Goal: Complete application form: Complete application form

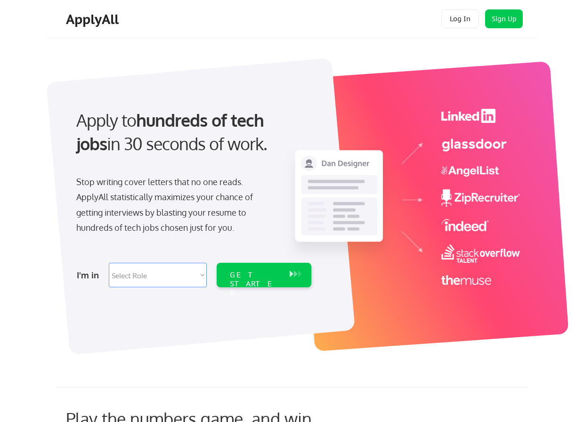
click at [261, 35] on div "ApplyAll Log In Sign Up Log Out" at bounding box center [291, 19] width 489 height 38
click at [144, 281] on select "Select Role Software Engineering Product Management Customer Success Sales UI/U…" at bounding box center [158, 275] width 98 height 24
select select ""it_security""
click at [109, 263] on select "Select Role Software Engineering Product Management Customer Success Sales UI/U…" at bounding box center [158, 275] width 98 height 24
select select ""it_security""
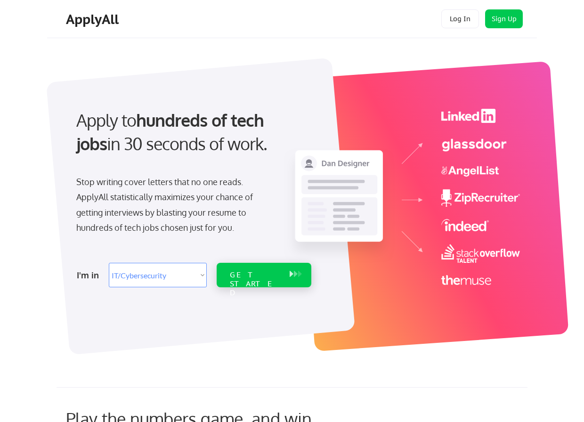
click at [245, 279] on div "GET STARTED" at bounding box center [255, 275] width 60 height 24
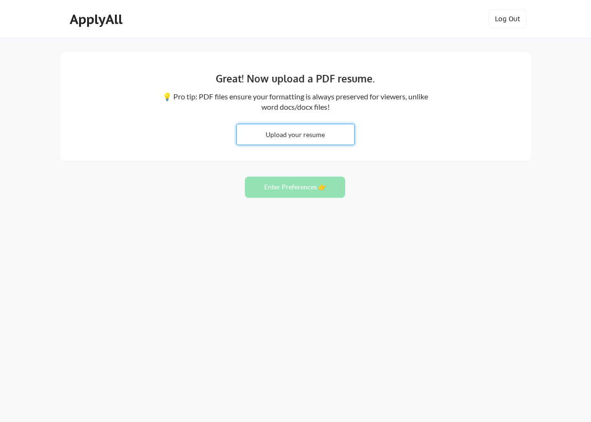
click at [292, 135] on input "file" at bounding box center [295, 134] width 117 height 20
type input "C:\fakepath\Mike Hogenauer, Director, Resume.pdf"
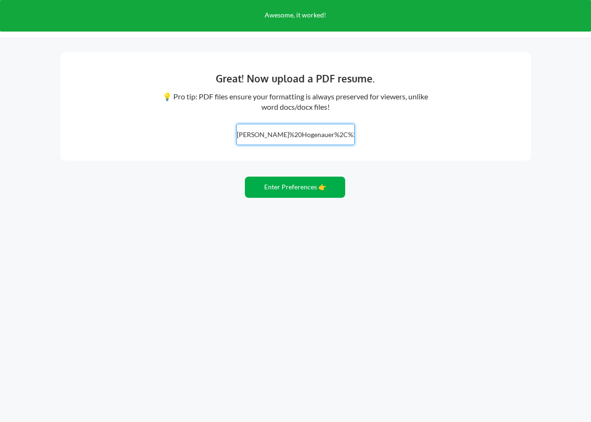
click at [295, 189] on button "Enter Preferences 👉" at bounding box center [295, 186] width 100 height 21
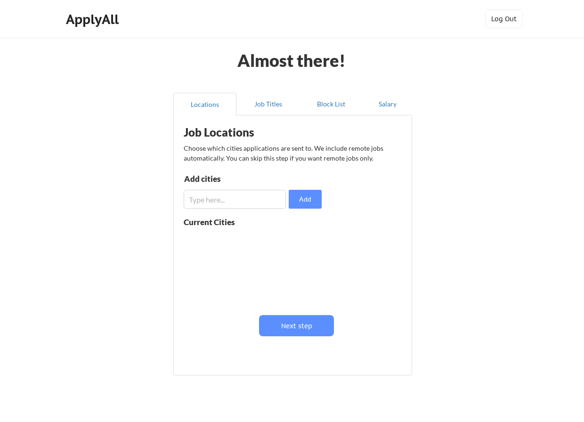
click at [469, 283] on div "Almost there! Locations Job Titles Block List Salary Job Locations Choose which…" at bounding box center [292, 230] width 584 height 461
click at [237, 201] on input "input" at bounding box center [235, 199] width 102 height 19
click at [239, 206] on input "input" at bounding box center [235, 199] width 102 height 19
type input "Phoenix"
click at [305, 204] on button "Add" at bounding box center [305, 199] width 33 height 19
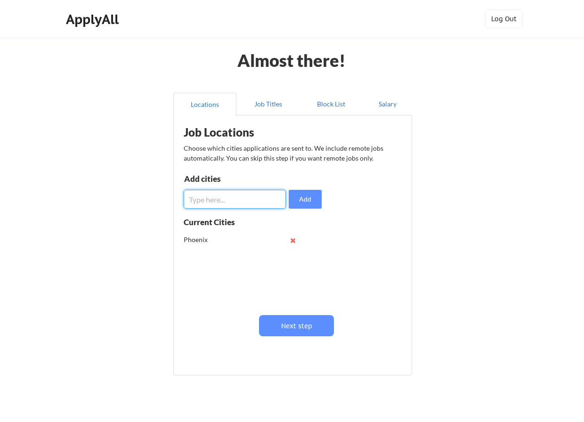
click at [245, 200] on input "input" at bounding box center [235, 199] width 102 height 19
type input "[GEOGRAPHIC_DATA], Co"
click at [207, 242] on div "Phoenix" at bounding box center [215, 239] width 62 height 9
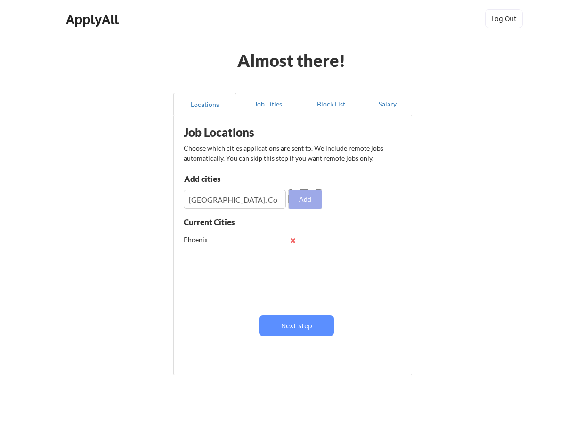
click at [305, 202] on button "Add" at bounding box center [305, 199] width 33 height 19
click at [229, 202] on input "input" at bounding box center [235, 199] width 102 height 19
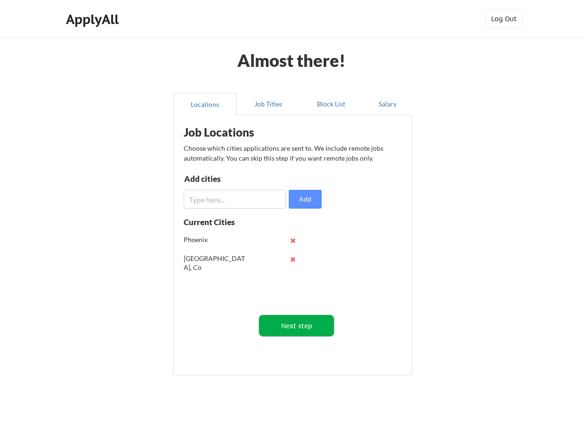
click at [295, 323] on button "Next step" at bounding box center [296, 325] width 75 height 21
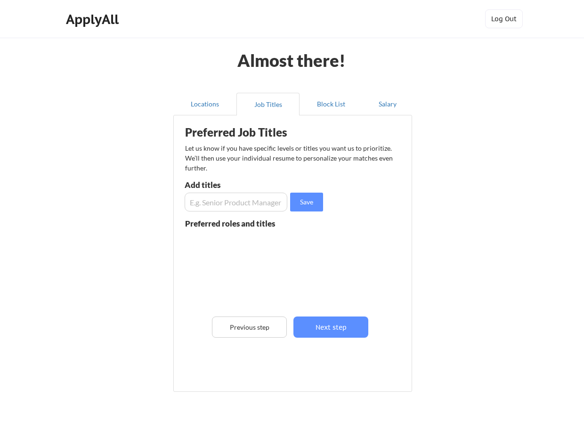
click at [238, 208] on input "input" at bounding box center [235, 201] width 103 height 19
type input "IT Director"
click at [305, 206] on button "Save" at bounding box center [306, 201] width 33 height 19
click at [260, 206] on input "input" at bounding box center [235, 201] width 103 height 19
type input "Network Manager"
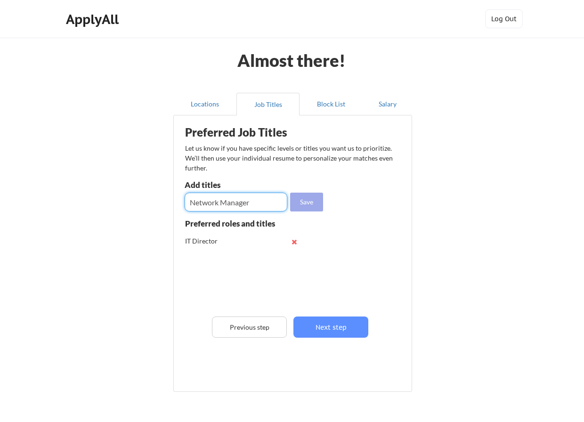
click at [320, 205] on button "Save" at bounding box center [306, 201] width 33 height 19
click at [266, 205] on input "input" at bounding box center [235, 201] width 103 height 19
type input "Sr. IT Director"
click at [296, 206] on button "Save" at bounding box center [306, 201] width 33 height 19
click at [259, 201] on input "input" at bounding box center [235, 201] width 103 height 19
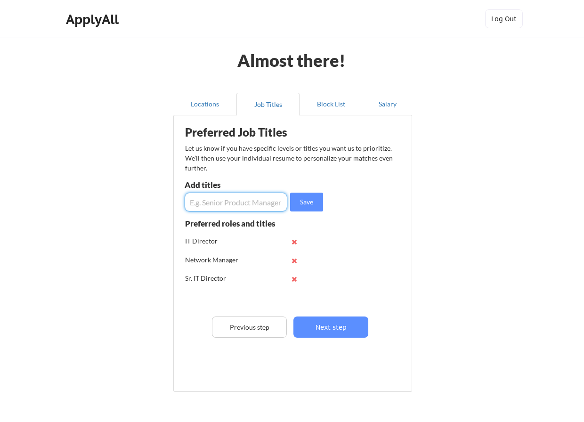
type input "O"
type input "IT Operations"
drag, startPoint x: 293, startPoint y: 206, endPoint x: 269, endPoint y: 208, distance: 24.1
click at [293, 206] on button "Save" at bounding box center [306, 201] width 33 height 19
click at [201, 201] on input "input" at bounding box center [235, 201] width 103 height 19
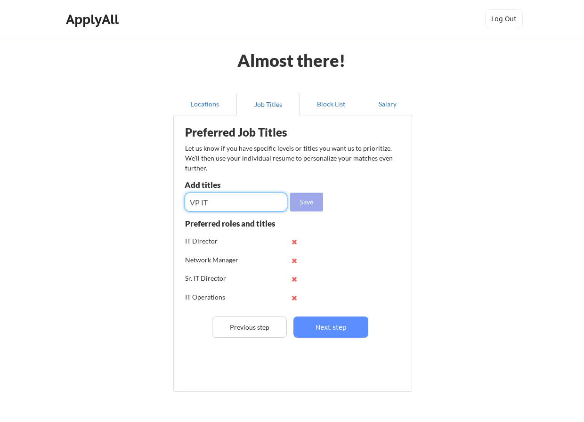
type input "VP IT"
click at [311, 200] on button "Save" at bounding box center [306, 201] width 33 height 19
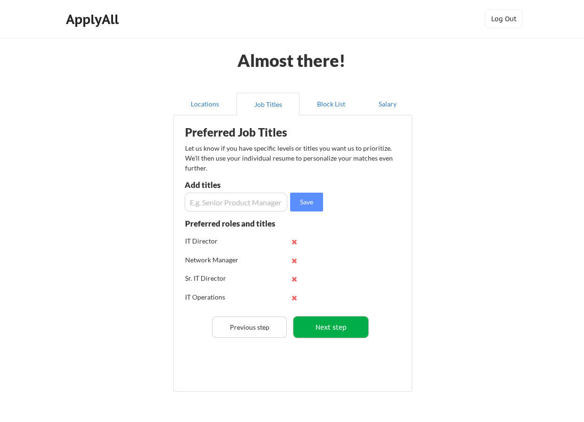
click at [323, 323] on button "Next step" at bounding box center [330, 326] width 75 height 21
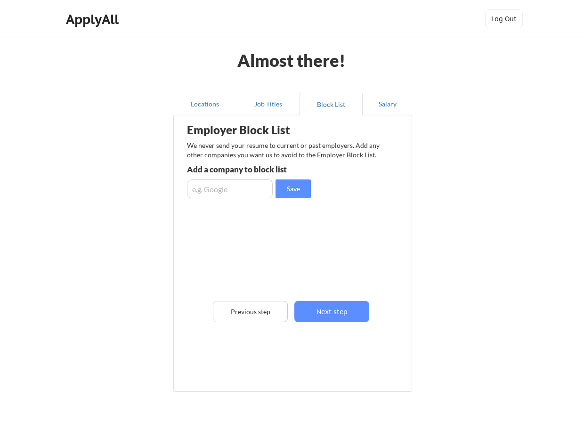
click at [243, 192] on input "input" at bounding box center [230, 188] width 86 height 19
click at [355, 302] on button "Next step" at bounding box center [331, 311] width 75 height 21
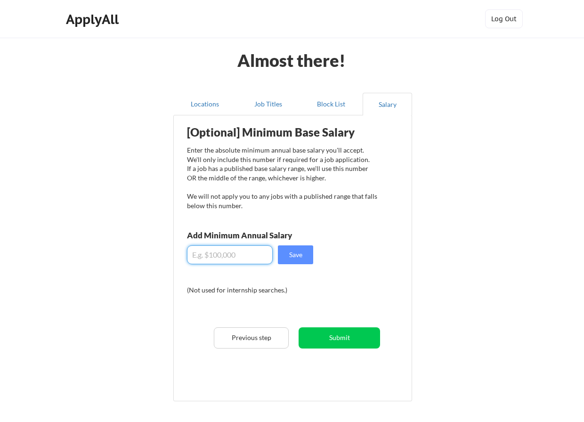
click at [218, 246] on input "input" at bounding box center [230, 254] width 86 height 19
click at [239, 257] on input "input" at bounding box center [230, 254] width 86 height 19
type input "$160"
click at [398, 261] on div "[Optional] Minimum Base Salary Enter the absolute minimum annual base salary yo…" at bounding box center [294, 254] width 232 height 269
click at [311, 255] on button "Save" at bounding box center [295, 254] width 35 height 19
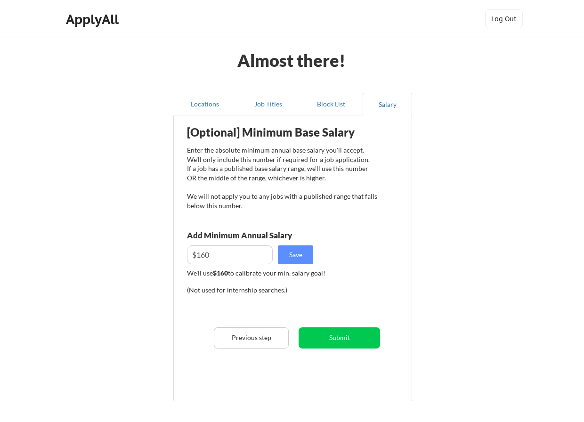
click at [216, 257] on input "input" at bounding box center [230, 254] width 86 height 19
click at [337, 340] on button "Submit" at bounding box center [338, 337] width 81 height 21
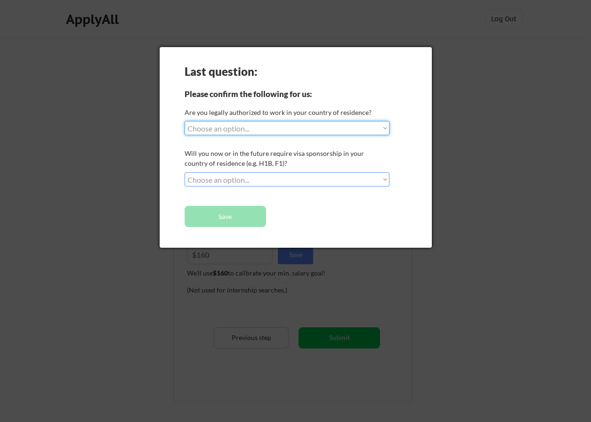
click at [260, 134] on select "Choose an option... Yes, I am a [DEMOGRAPHIC_DATA] Citizen Yes, I am a [DEMOGRA…" at bounding box center [286, 128] width 205 height 14
select select ""yes__i_am_a_[DEMOGRAPHIC_DATA]""
click at [184, 121] on select "Choose an option... Yes, I am a [DEMOGRAPHIC_DATA] Citizen Yes, I am a [DEMOGRA…" at bounding box center [286, 128] width 205 height 14
click at [263, 179] on select "Choose an option... No, I will not need sponsorship Yes, I will need sponsorship" at bounding box center [286, 179] width 205 height 14
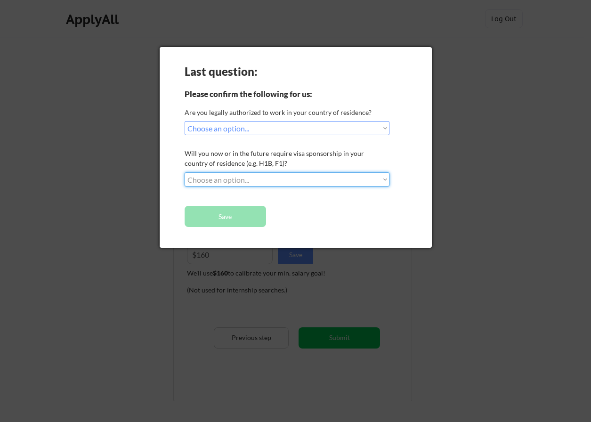
select select ""no__i_will_not_need_sponsorship""
click at [184, 172] on select "Choose an option... No, I will not need sponsorship Yes, I will need sponsorship" at bounding box center [286, 179] width 205 height 14
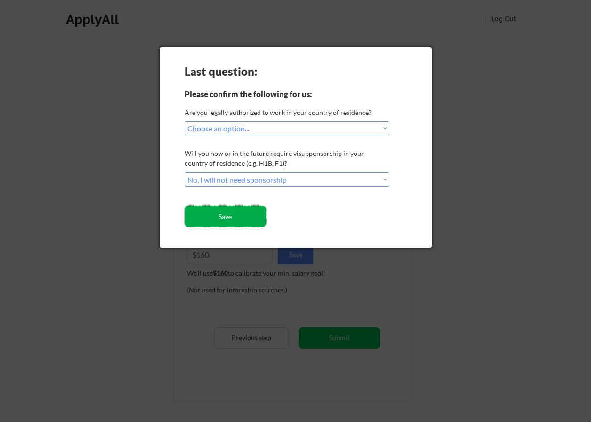
click at [243, 222] on button "Save" at bounding box center [224, 216] width 81 height 21
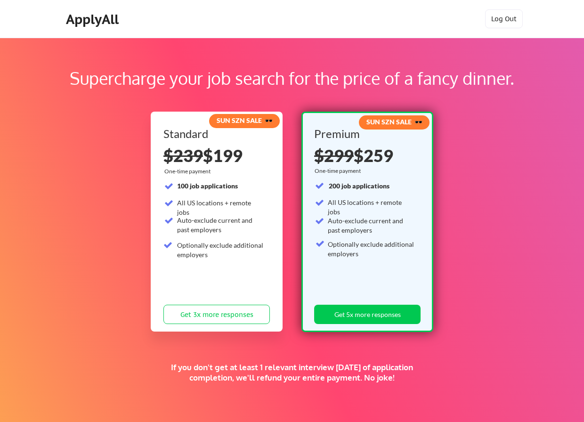
click at [505, 192] on div "Supercharge your job search for the price of a fancy dinner. SUN SZN SALE 🕶️ St…" at bounding box center [292, 295] width 584 height 514
drag, startPoint x: 514, startPoint y: 190, endPoint x: 470, endPoint y: 246, distance: 71.0
click at [470, 246] on div "Supercharge your job search for the price of a fancy dinner. SUN SZN SALE 🕶️ St…" at bounding box center [292, 295] width 584 height 514
click at [470, 245] on div "Supercharge your job search for the price of a fancy dinner. SUN SZN SALE 🕶️ St…" at bounding box center [292, 295] width 584 height 514
click at [471, 244] on div "Supercharge your job search for the price of a fancy dinner. SUN SZN SALE 🕶️ St…" at bounding box center [292, 295] width 584 height 514
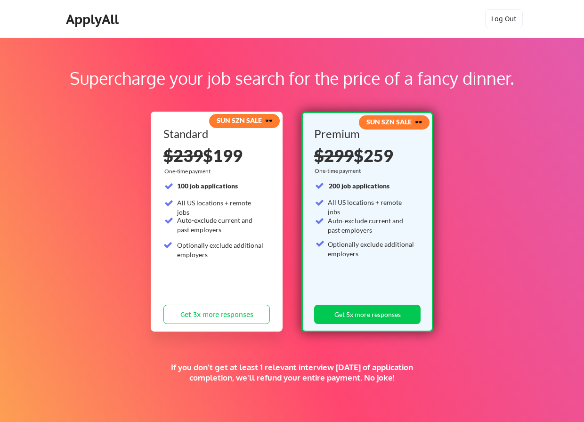
click at [472, 244] on div "Supercharge your job search for the price of a fancy dinner. SUN SZN SALE 🕶️ St…" at bounding box center [292, 295] width 584 height 514
